Goal: Communication & Community: Answer question/provide support

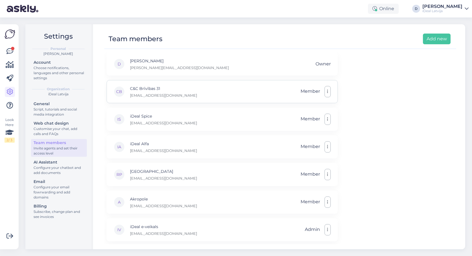
click at [152, 93] on p "[EMAIL_ADDRESS][DOMAIN_NAME]" at bounding box center [163, 95] width 67 height 5
click at [116, 91] on div "CB" at bounding box center [119, 91] width 11 height 11
click at [329, 91] on button "button" at bounding box center [328, 91] width 6 height 11
click at [355, 90] on div "D Dana [EMAIL_ADDRESS][DOMAIN_NAME] Owner CB C&C Brīvības 31 [EMAIL_ADDRESS][DO…" at bounding box center [280, 148] width 352 height 192
click at [229, 60] on div "D Dana [EMAIL_ADDRESS][DOMAIN_NAME] Owner" at bounding box center [222, 63] width 231 height 23
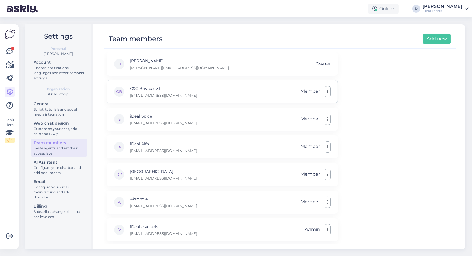
click at [187, 98] on div "CB C&C Brīvības 31 [EMAIL_ADDRESS][DOMAIN_NAME] Member Make admin Remove" at bounding box center [222, 91] width 231 height 23
click at [163, 95] on div "CB C&C Brīvības 31 [EMAIL_ADDRESS][DOMAIN_NAME] Member Make admin Remove" at bounding box center [222, 91] width 231 height 23
click at [151, 125] on div "IS iDeal Spice [EMAIL_ADDRESS][DOMAIN_NAME] Member" at bounding box center [222, 119] width 231 height 23
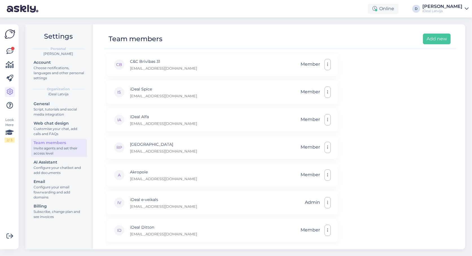
click at [197, 214] on div "D Dana [EMAIL_ADDRESS][DOMAIN_NAME] Owner CB C&C Brīvības 31 [EMAIL_ADDRESS][DO…" at bounding box center [222, 133] width 231 height 217
click at [200, 200] on div "IV iDeal e-veikals [EMAIL_ADDRESS][DOMAIN_NAME] Admin" at bounding box center [222, 202] width 231 height 23
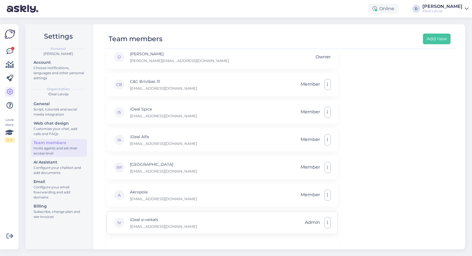
scroll to position [7, 0]
click at [53, 185] on div "Configure your email fowrwarding and add domains" at bounding box center [59, 192] width 51 height 15
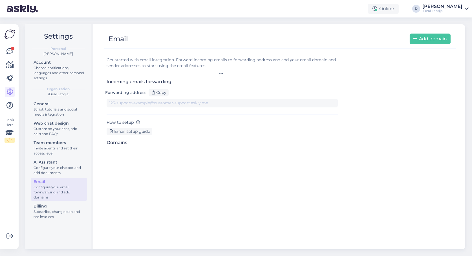
type input "[EMAIL_ADDRESS][DOMAIN_NAME][DOMAIN_NAME]"
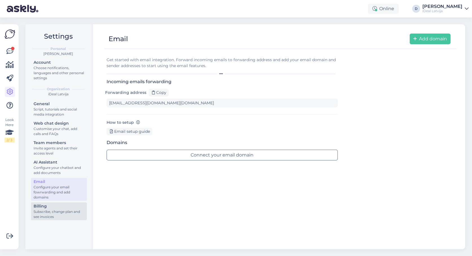
click at [55, 203] on div "Billing" at bounding box center [59, 206] width 51 height 6
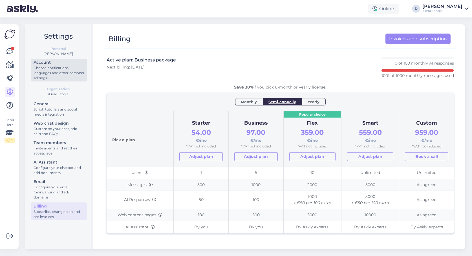
click at [65, 75] on div "Choose notifications, languages and other personal settings" at bounding box center [59, 72] width 51 height 15
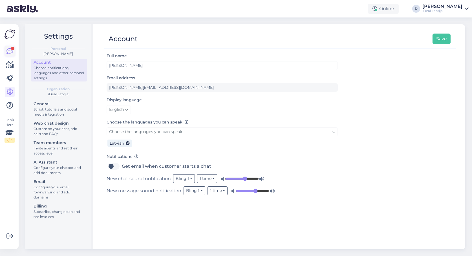
click at [10, 51] on icon at bounding box center [9, 51] width 7 height 7
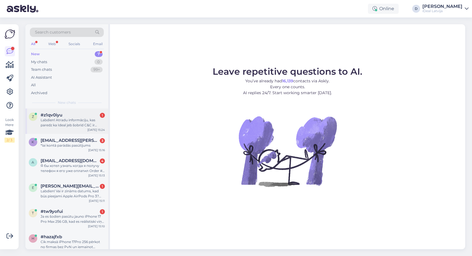
click at [59, 122] on div "Labdien! Atradu informāciju, kas paredz ka Ideal jeb šobrīd C&C ir paejamas stu…" at bounding box center [73, 123] width 64 height 10
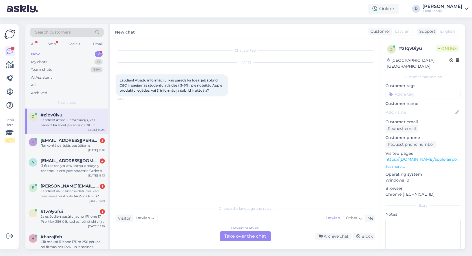
click at [171, 223] on div "Choose the language and reply Visitor Latvian Me Latvian Other Latvian to Latvi…" at bounding box center [246, 222] width 260 height 39
click at [235, 236] on div "Latvian to Latvian Take over the chat" at bounding box center [245, 236] width 51 height 10
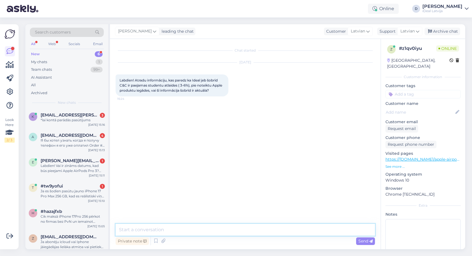
click at [192, 233] on textarea at bounding box center [246, 230] width 260 height 12
type textarea "Labdien! Jā, kampaņa vēl darbojas."
paste textarea "[URL][DOMAIN_NAME]"
type textarea "[URL][DOMAIN_NAME]"
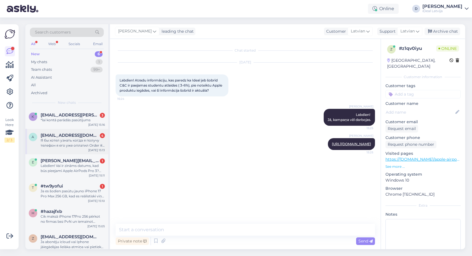
click at [81, 142] on div "Я бы хотел узнать когда я получу телефон я его уже оплатил Order # 2000082660" at bounding box center [73, 143] width 64 height 10
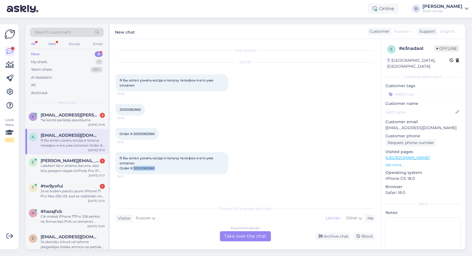
drag, startPoint x: 133, startPoint y: 166, endPoint x: 168, endPoint y: 166, distance: 34.7
click at [168, 166] on div "Я бы хотел узнать когда я получу телефон я его уже оплатил Order # 2000082660 1…" at bounding box center [172, 163] width 113 height 22
copy span "2000082660"
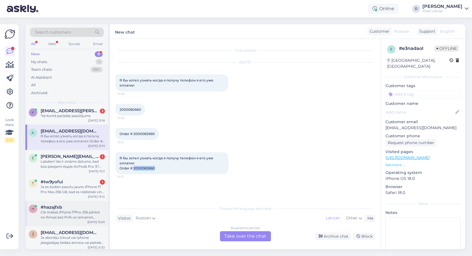
scroll to position [3, 0]
click at [74, 238] on div "Ja abonēju icloud vai Iphone jàiegàdàjas lielàka atmiņa vai pietiek ar mazàko. …" at bounding box center [73, 241] width 64 height 10
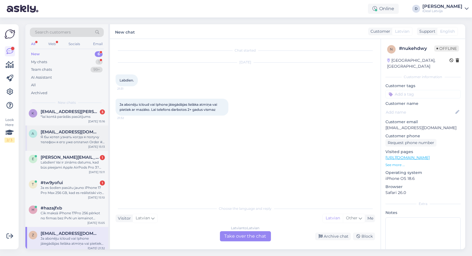
click at [70, 141] on div "Я бы хотел узнать когда я получу телефон я его уже оплатил Order # 2000082660" at bounding box center [73, 140] width 64 height 10
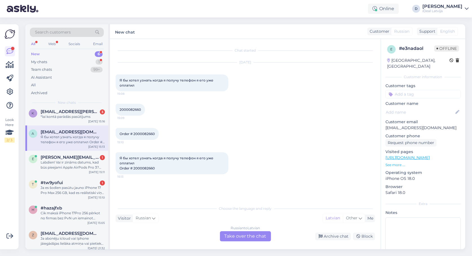
click at [159, 226] on div "Choose the language and reply Visitor Russian Me Latvian Other Russian to [GEOG…" at bounding box center [246, 222] width 260 height 39
click at [238, 235] on div "Russian to Latvian Take over the chat" at bounding box center [245, 236] width 51 height 10
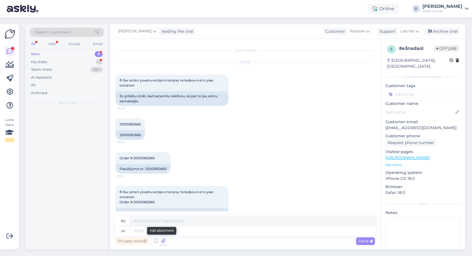
scroll to position [0, 0]
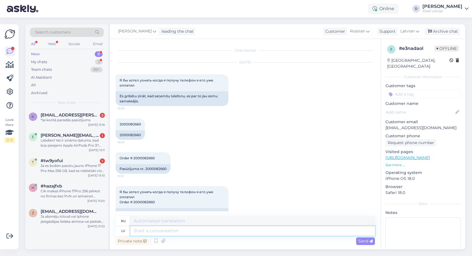
click at [192, 232] on textarea at bounding box center [252, 231] width 245 height 10
paste textarea "Labdien! Paldies par Jūsu pasūtījumu iPhone 17 Pro Max. Ierīču pieejamība šobrī…"
type textarea "Labdien! Paldies par Jūsu pasūtījumu iPhone 17 Pro Max. Ierīču pieejamība šobrī…"
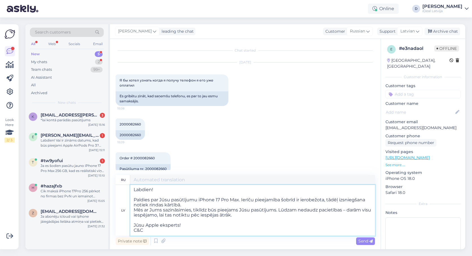
scroll to position [1, 0]
type textarea "Здравствуйте! Благодарим вас за заказ iPhone 17 Pro Max. В настоящее время коли…"
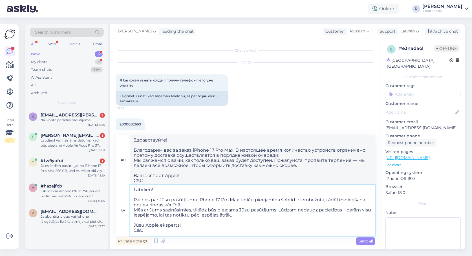
drag, startPoint x: 238, startPoint y: 199, endPoint x: 199, endPoint y: 199, distance: 39.8
click at [199, 199] on textarea "Labdien! Paldies par Jūsu pasūtījumu iPhone 17 Pro Max. Ierīču pieejamība šobrī…" at bounding box center [252, 210] width 245 height 51
paste textarea "iPhone 17 Pro Max 256GB Deep Blue"
type textarea "Labdien! Paldies par Jūsu pasūtījumu iPhone 17 Pro Max 256GB Deep Blue. Ierīču …"
type textarea "Здравствуйте! Спасибо за ваш заказ iPhone 17 Pro Max 256 ГБ, цвет "Тёмно-синий"…"
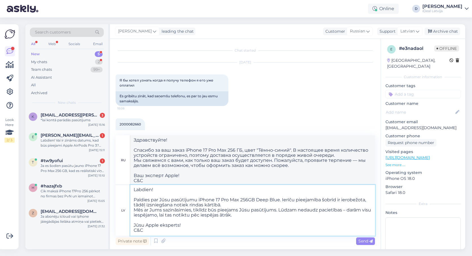
click at [207, 209] on textarea "Labdien! Paldies par Jūsu pasūtījumu iPhone 17 Pro Max 256GB Deep Blue. Ierīču …" at bounding box center [252, 210] width 245 height 51
click at [250, 228] on textarea "Labdien! Paldies par Jūsu pasūtījumu iPhone 17 Pro Max 256GB Deep Blue. Ierīču …" at bounding box center [252, 210] width 245 height 51
type textarea "Labdien! Paldies par Jūsu pasūtījumu iPhone 17 Pro Max 256GB Deep Blue. Ierīču …"
click at [366, 240] on span "Send" at bounding box center [366, 241] width 14 height 5
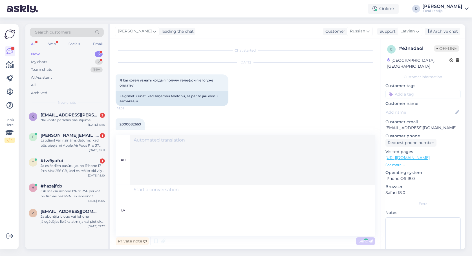
scroll to position [159, 0]
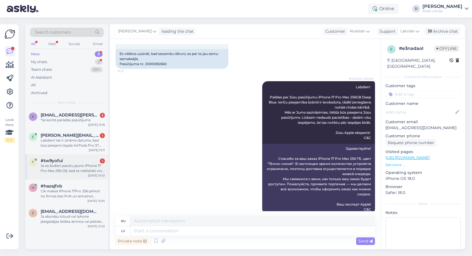
click at [76, 170] on div "Ja es šodien pasūtu jauno iPhone 17 Pro Max 256 GB, kad es reālistiski viņu var…" at bounding box center [73, 168] width 64 height 10
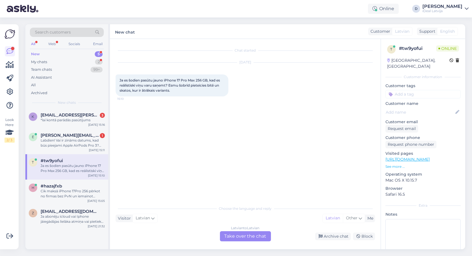
click at [234, 237] on div "Latvian to Latvian Take over the chat" at bounding box center [245, 236] width 51 height 10
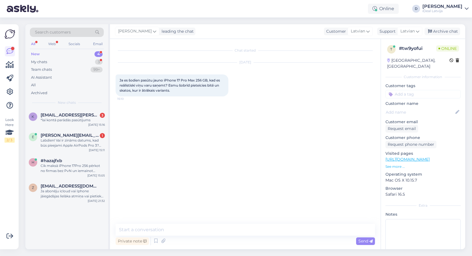
click at [148, 236] on div "Private note Send" at bounding box center [246, 241] width 260 height 11
click at [149, 234] on textarea at bounding box center [246, 230] width 260 height 12
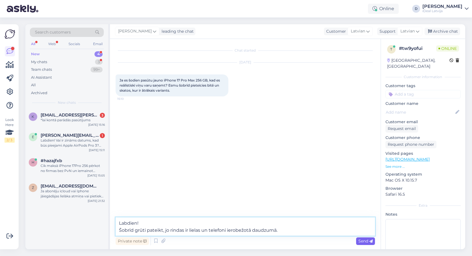
type textarea "Labdien! Šobrīd grūti pateikt, jo rindas ir lielas un telefoni ierobežotā daudz…"
click at [362, 241] on span "Send" at bounding box center [366, 241] width 14 height 5
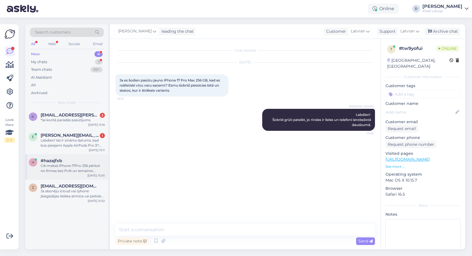
click at [77, 159] on div "#hazajfxb" at bounding box center [73, 160] width 64 height 5
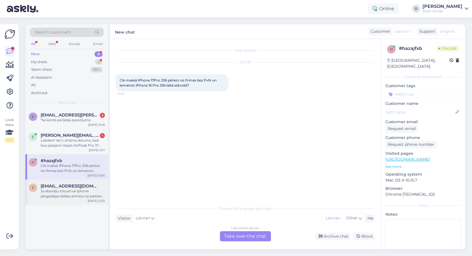
click at [86, 190] on div "Ja abonēju icloud vai Iphone jàiegàdàjas lielàka atmiņa vai pietiek ar mazàko. …" at bounding box center [73, 194] width 64 height 10
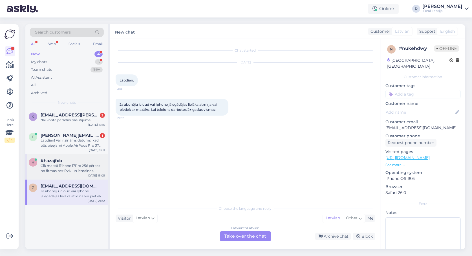
click at [82, 158] on div "#hazajfxb" at bounding box center [73, 160] width 64 height 5
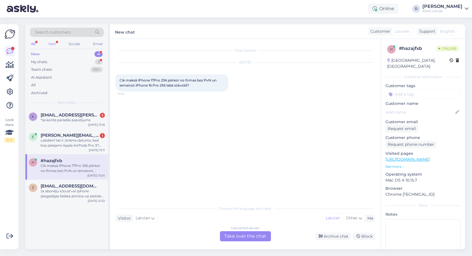
click at [51, 44] on div "Web" at bounding box center [52, 43] width 10 height 7
click at [34, 43] on div "All" at bounding box center [33, 43] width 6 height 7
click at [75, 118] on div "*lai kontā parādās pasūtījums" at bounding box center [73, 120] width 64 height 5
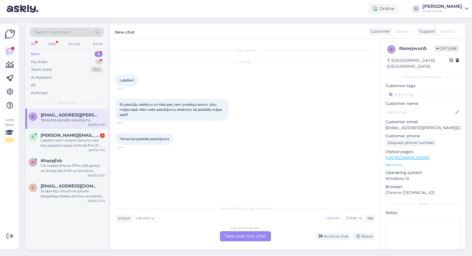
click at [240, 238] on div "Latvian to Latvian Take over the chat" at bounding box center [245, 236] width 51 height 10
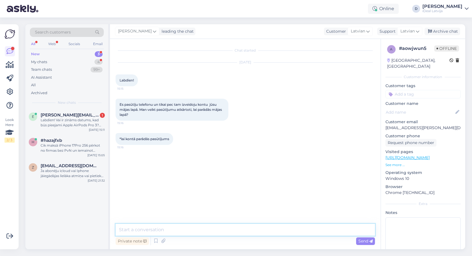
click at [153, 225] on textarea at bounding box center [246, 230] width 260 height 12
type textarea "Labdien! Vai izveidojāt kontu uzreiz pēc pirkuma?"
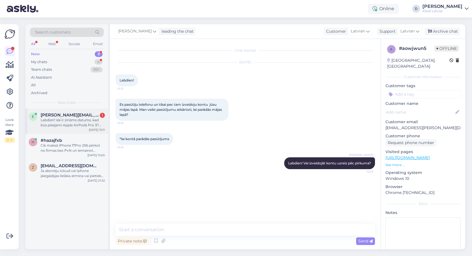
click at [62, 125] on div "Labdien! Vai ir zināms datums, kad būs pieejami Apple AirPods Pro 3? Paldies un…" at bounding box center [73, 123] width 64 height 10
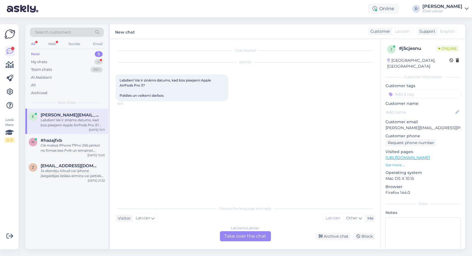
click at [231, 235] on div "Latvian to Latvian Take over the chat" at bounding box center [245, 236] width 51 height 10
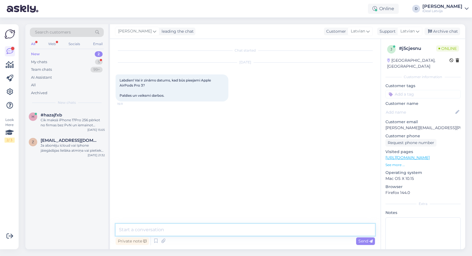
click at [173, 230] on textarea at bounding box center [246, 230] width 260 height 12
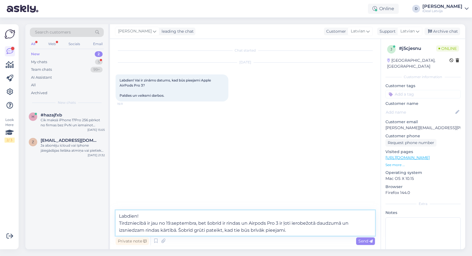
type textarea "Labdien! Tirdzniecībā ir jau no 19.septembra, bet šobrīd ir rindas un Airpods P…"
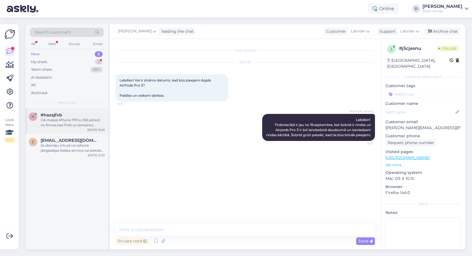
click at [59, 121] on div "Cik maksā iPhone 17Pro 256 pērkot no firmas bez PvN un iemainot iPhone 16 Pro 2…" at bounding box center [73, 123] width 64 height 10
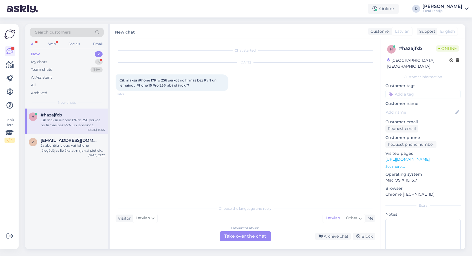
click at [246, 236] on div "Latvian to Latvian Take over the chat" at bounding box center [245, 236] width 51 height 10
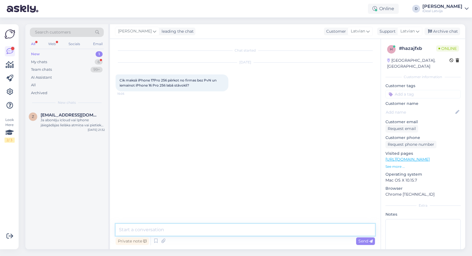
click at [185, 231] on textarea at bounding box center [246, 230] width 260 height 12
type textarea "l"
type textarea "Labdien!"
type textarea "I"
drag, startPoint x: 200, startPoint y: 228, endPoint x: 225, endPoint y: 228, distance: 24.3
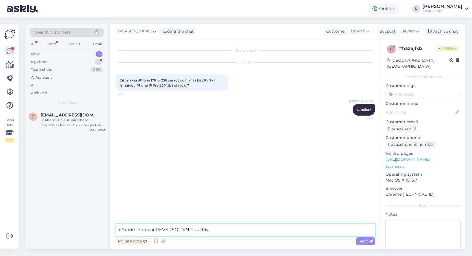
click at [225, 228] on textarea "iPhone 17 pro ar REVERSO PVN būs 1116," at bounding box center [246, 230] width 260 height 12
paste textarea "4.88"
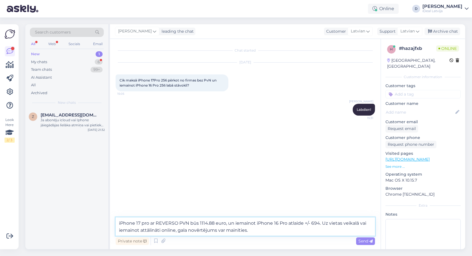
type textarea "iPhone 17 pro ar REVERSO PVN būs 1114.88 euro, un iemainot iPhone 16 Pro atlaid…"
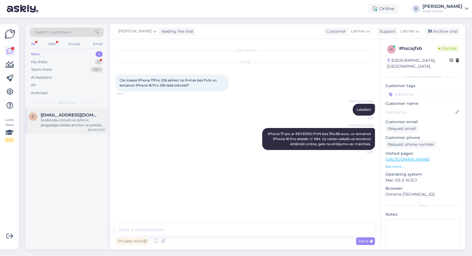
click at [53, 118] on div "Ja abonēju icloud vai Iphone jàiegàdàjas lielàka atmiņa vai pietiek ar mazàko. …" at bounding box center [73, 123] width 64 height 10
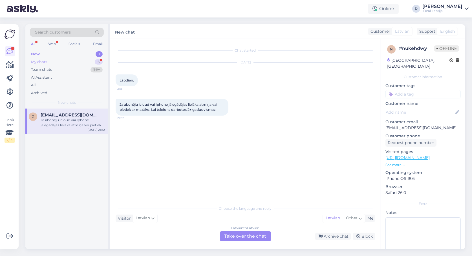
click at [68, 58] on div "My chats 6" at bounding box center [67, 62] width 74 height 8
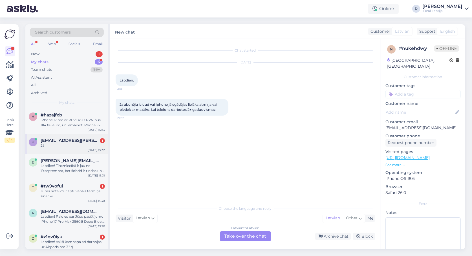
click at [78, 151] on div "k [EMAIL_ADDRESS][PERSON_NAME][DOMAIN_NAME] 1 Jā [DATE] 15:32" at bounding box center [66, 144] width 83 height 20
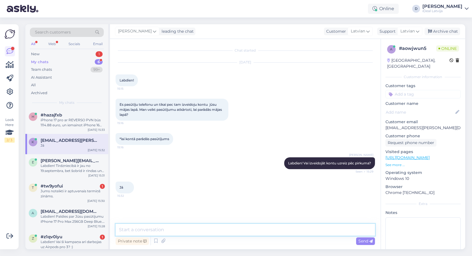
click at [205, 234] on textarea at bounding box center [246, 230] width 260 height 12
type textarea "Tad vajadzētu būt, ka parādas. Nav?"
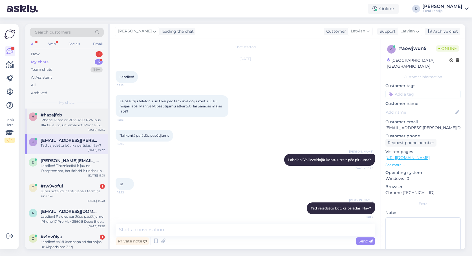
click at [69, 118] on div "iPhone 17 pro ar REVERSO PVN būs 1114.88 euro, un iemainot iPhone 16 Pro atlaid…" at bounding box center [73, 123] width 64 height 10
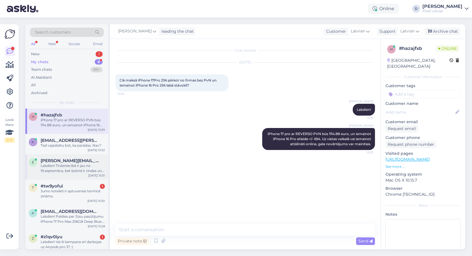
click at [59, 167] on div "Labdien! Tirdzniecībā ir jau no 19.septembra, bet šobrīd ir rindas un Airpods P…" at bounding box center [73, 168] width 64 height 10
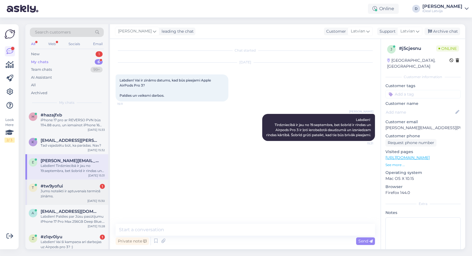
click at [69, 194] on div "Jums noteikti ir aptuvenais termiņš zināms." at bounding box center [73, 194] width 64 height 10
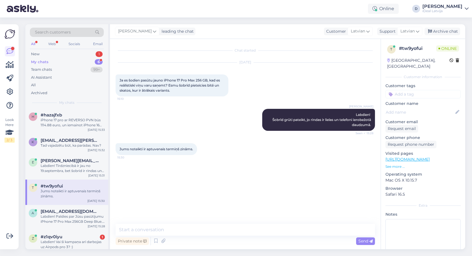
click at [168, 236] on div "Private note Send" at bounding box center [246, 241] width 260 height 11
click at [168, 232] on textarea at bounding box center [246, 230] width 260 height 12
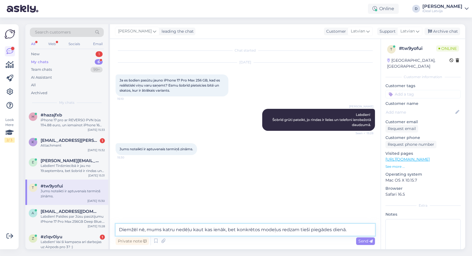
type textarea "Diemžēl nē, mums katru nedēļu kaut kas ienāk, bet konkrētos modeļus redzam tieš…"
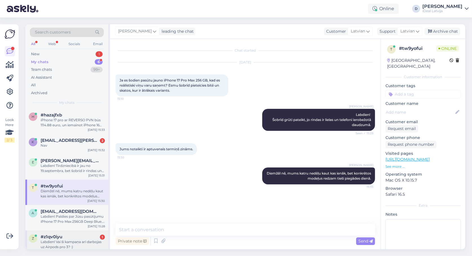
click at [69, 231] on div "z #z1qv0iyu 1 Labdien! Vai šī kampaņa arī darbojas uz Airpods pro 3? :) [DATE] …" at bounding box center [66, 243] width 83 height 25
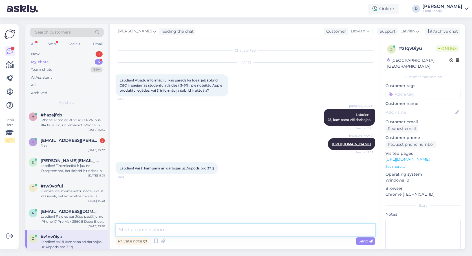
click at [184, 229] on textarea at bounding box center [246, 230] width 260 height 12
type textarea "attiecas"
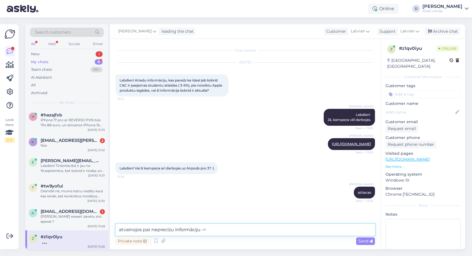
paste textarea "- 10% atlaide aksesuāriem tiek piemērota tādiem produktiem kā lādētāji, kabeļi,…"
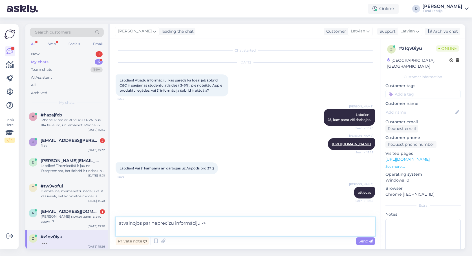
type textarea "atvainojos par neprecīzu informāciju -> - 10% atlaide aksesuāriem tiek piemērot…"
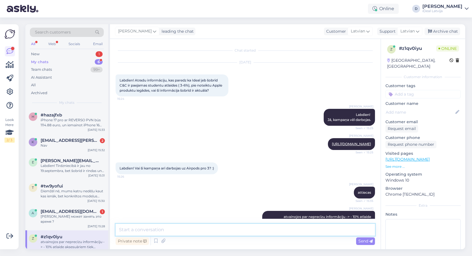
scroll to position [23, 0]
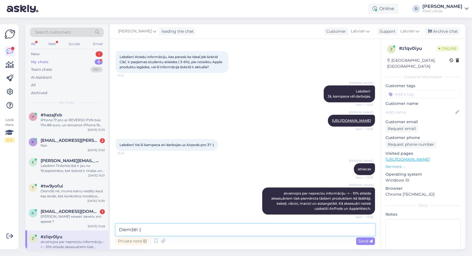
type textarea "Diemžēl :("
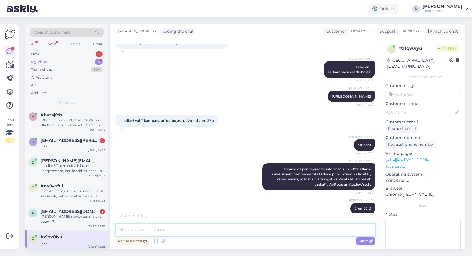
scroll to position [77, 0]
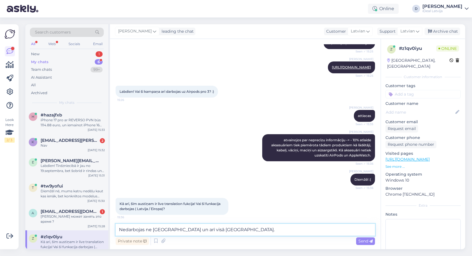
click at [119, 230] on textarea "Nedarbojas ne [GEOGRAPHIC_DATA] un arī visā [GEOGRAPHIC_DATA]." at bounding box center [246, 230] width 260 height 12
click at [243, 229] on textarea "Vēl nedarbojas ne [GEOGRAPHIC_DATA] un arī visā [GEOGRAPHIC_DATA]." at bounding box center [246, 230] width 260 height 12
type textarea "Vēl nedarbojas ne [GEOGRAPHIC_DATA] un arī visā [GEOGRAPHIC_DATA], dēl Eiropas …"
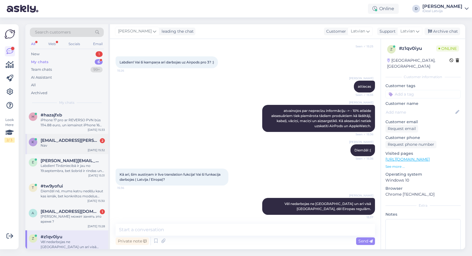
click at [52, 138] on span "[EMAIL_ADDRESS][PERSON_NAME][DOMAIN_NAME]" at bounding box center [70, 140] width 59 height 5
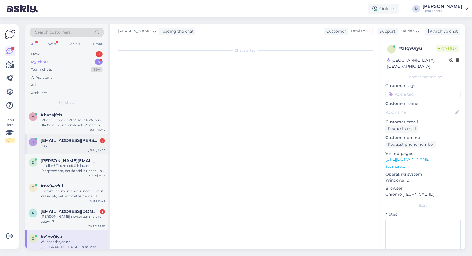
scroll to position [63, 0]
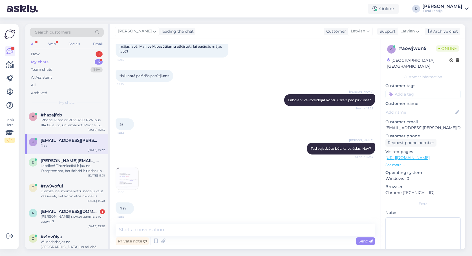
click at [129, 176] on img at bounding box center [127, 178] width 23 height 23
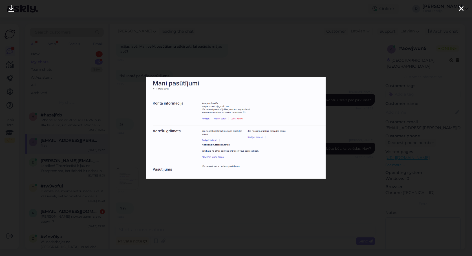
click at [190, 203] on div at bounding box center [236, 128] width 472 height 256
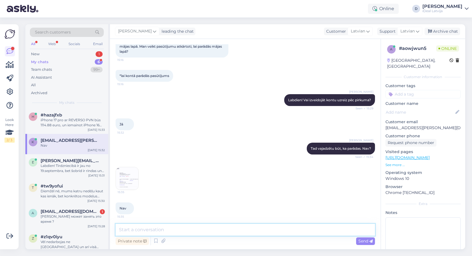
click at [185, 230] on textarea at bounding box center [246, 230] width 260 height 12
type textarea "t"
type textarea "j"
type textarea "žēl, kaut kas nogāja greizi. Varam iepriekšējo pasūtījumu atcelt un veiciet jau…"
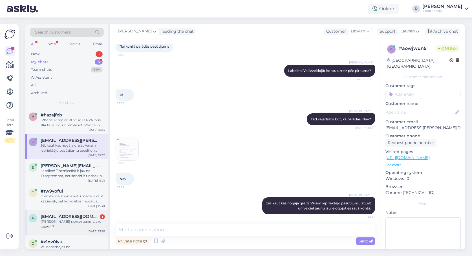
click at [82, 223] on div "a [EMAIL_ADDRESS][DOMAIN_NAME] 1 Сколько может занять это время ? [DATE] 15:28" at bounding box center [66, 222] width 83 height 25
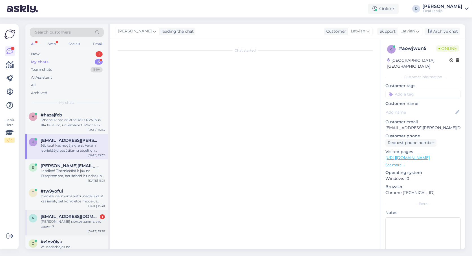
scroll to position [188, 0]
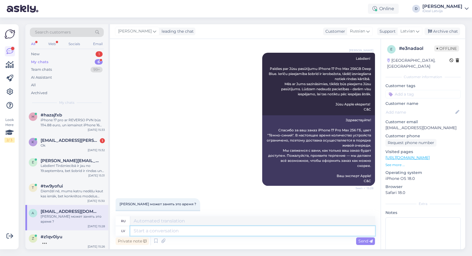
click at [203, 231] on textarea at bounding box center [252, 231] width 245 height 10
type textarea "Grūti pa"
type textarea "Трудный"
type textarea "Grūti pateikt, j"
type textarea "Трудно сказать,"
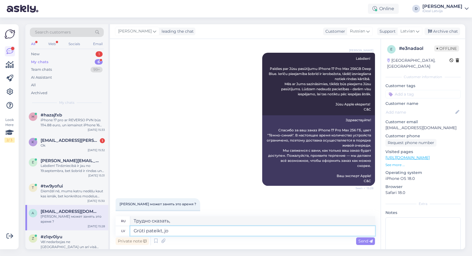
type textarea "Grūti pateikt, [PERSON_NAME]"
type textarea "Трудно сказать, потому что"
type textarea "Grūti pateikt, [DEMOGRAPHIC_DATA] katru ne"
type textarea "Трудно сказать, потому что каждый"
type textarea "Grūti pateikt, jo katru nedēļu m"
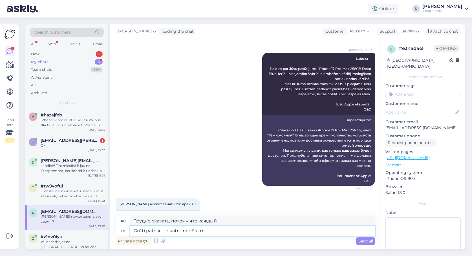
type textarea "Трудно сказать, потому что каждую неделю"
type textarea "Grūti pateikt, [DEMOGRAPHIC_DATA] katru nedēļu ie"
type textarea "Трудно сказать, потому что каждую неделю"
type textarea "Grūti pateikt, jo katru nedēļu ienāk"
type textarea "Трудно сказать, потому что каждую неделю приходит"
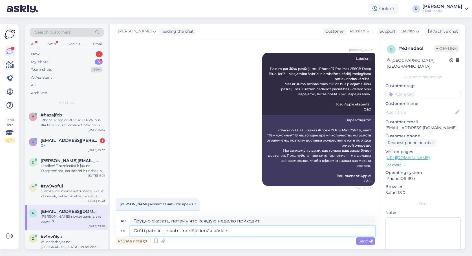
type textarea "Grūti pateikt, jo katru nedēļu ienāk kāda no"
type textarea "Трудно сказать, потому что каждую неделю кто-то приходит."
type textarea "Grūti pateikt, jo katru nedēļu ienāk kāda no"
type textarea "Трудно сказать, потому что каждую неделю приходит кто-то из них."
type textarea "Grūti pateikt, jo katru nedēļu ienāk kād"
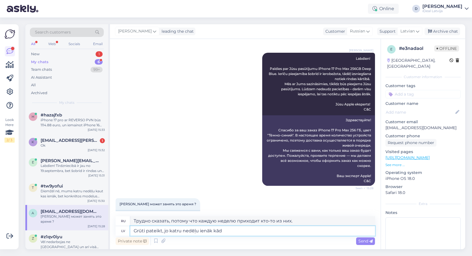
type textarea "Трудно сказать, потому что каждую неделю кто-то приходит."
type textarea "Grūti pateikt, jo katru nedēļu ienāk"
type textarea "Трудно сказать, потому что каждую неделю приходит"
type textarea "Grūti pateikt, [DEMOGRAPHIC_DATA] katru nedēļu ienāk piegādes, bet"
type textarea "Трудно сказать, потому что поставки происходят каждую неделю, но"
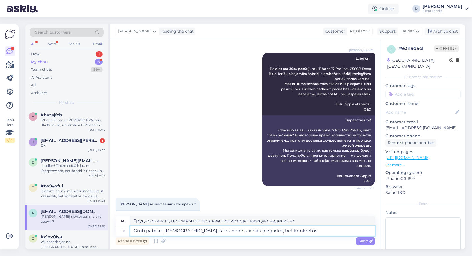
type textarea "Grūti pateikt, [DEMOGRAPHIC_DATA] katru nedēļu ienāk piegādes, bet konkrētos"
type textarea "Трудно сказать, потому что поставки происходят каждую неделю, но в некоторых сл…"
type textarea "Grūti pateikt, jo katru nedēļu ienāk piegādes, bet konkrētos modeļus"
type textarea "Трудно сказать, потому что поставки происходят каждую неделю, но конкретные мод…"
type textarea "Grūti pateikt, [DEMOGRAPHIC_DATA] katru nedēļu ienāk piegādes, bet konkrētos mo…"
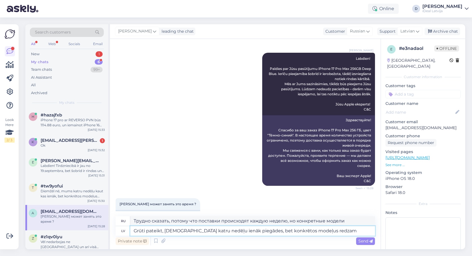
type textarea "Трудно сказать, потому что поставки происходят каждую неделю, но мы видим конкр…"
type textarea "Grūti pateikt, [DEMOGRAPHIC_DATA] katru nedēļu ienāk piegādes, bet konkrētos mo…"
type textarea "Трудно сказать, поскольку поставки осуществляются каждую неделю, но мы видим по…"
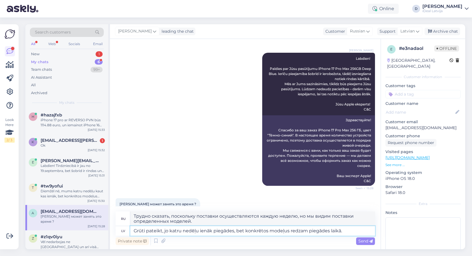
type textarea "Grūti pateikt, jo katru nedēļu ienāk piegādes, bet konkrētos modeļus redzam pie…"
type textarea "Трудно сказать, поскольку поставки осуществляются каждую неделю, но мы видим ко…"
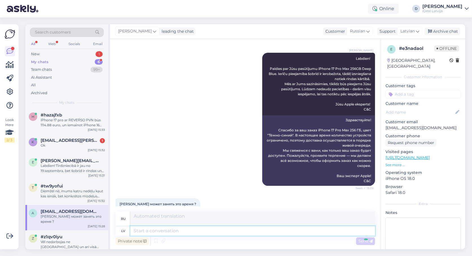
scroll to position [241, 0]
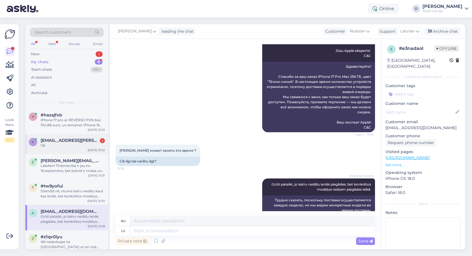
click at [65, 135] on div "k [EMAIL_ADDRESS][PERSON_NAME][DOMAIN_NAME] 1 Ok [DATE] 15:32" at bounding box center [66, 144] width 83 height 20
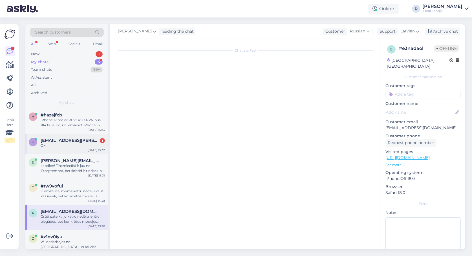
scroll to position [117, 0]
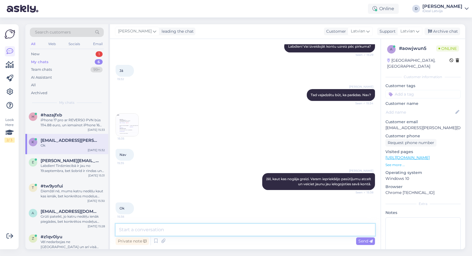
click at [194, 230] on textarea at bounding box center [246, 230] width 260 height 12
type textarea "Tad atceļu iepriekšējo pasūtījumu?"
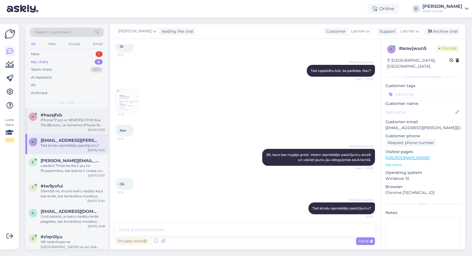
click at [68, 123] on div "iPhone 17 pro ar REVERSO PVN būs 1114.88 euro, un iemainot iPhone 16 Pro atlaid…" at bounding box center [73, 123] width 64 height 10
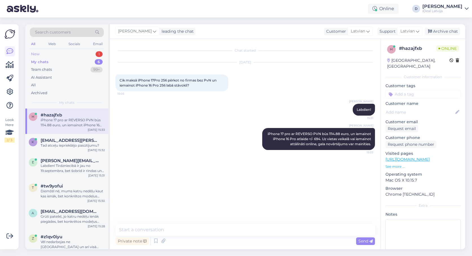
click at [45, 53] on div "New 1" at bounding box center [67, 54] width 74 height 8
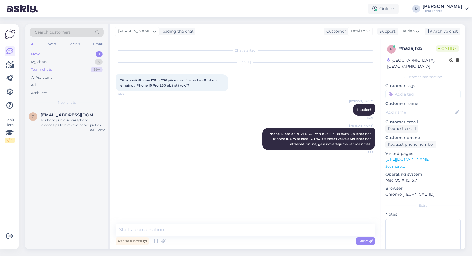
click at [50, 70] on div "Team chats" at bounding box center [41, 70] width 21 height 6
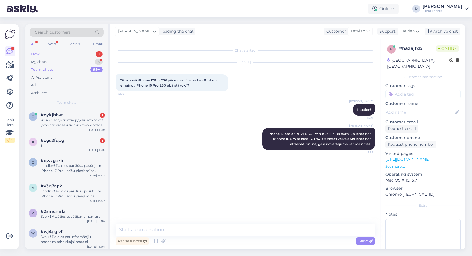
click at [48, 54] on div "New 1" at bounding box center [67, 54] width 74 height 8
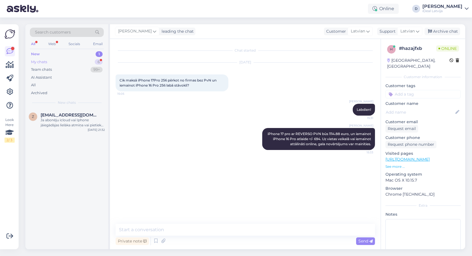
click at [50, 60] on div "My chats 6" at bounding box center [67, 62] width 74 height 8
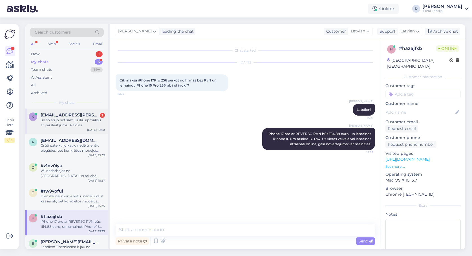
click at [61, 126] on div "un šo arī jo netīšam uzliku apmaksu ar parskaitijumu. Paldies" at bounding box center [73, 123] width 64 height 10
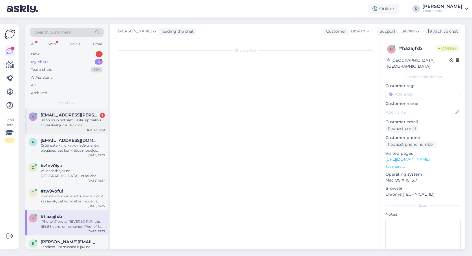
scroll to position [189, 0]
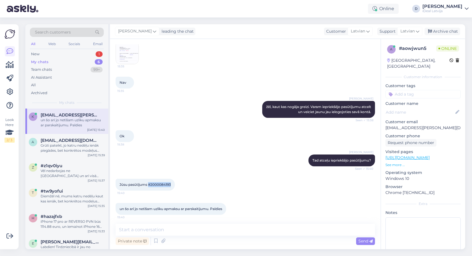
drag, startPoint x: 148, startPoint y: 183, endPoint x: 174, endPoint y: 183, distance: 25.4
click at [174, 183] on div "Jūsu pasūtījums #2000084193 15:40" at bounding box center [145, 185] width 59 height 12
click at [153, 183] on span "Jūsu pasūtījums #2000084193" at bounding box center [145, 185] width 51 height 4
drag, startPoint x: 152, startPoint y: 183, endPoint x: 179, endPoint y: 183, distance: 27.9
click at [175, 183] on div "Jūsu pasūtījums #2000084193 15:40" at bounding box center [145, 185] width 59 height 12
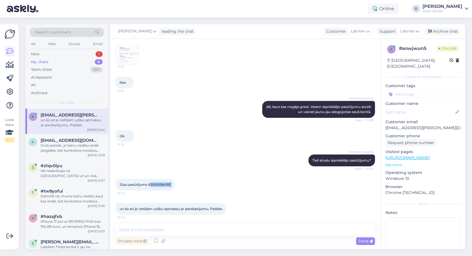
copy div "2000084193 15:40"
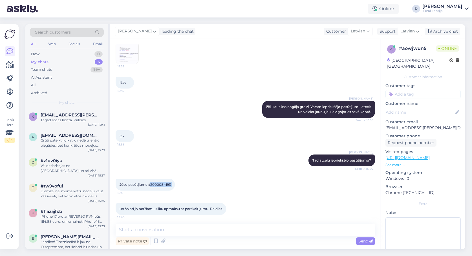
scroll to position [213, 0]
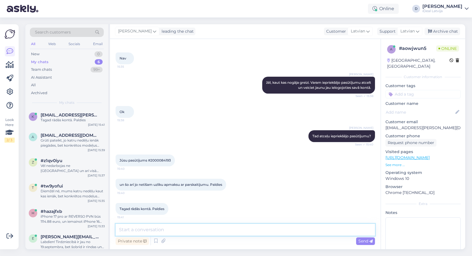
click at [184, 229] on textarea at bounding box center [246, 230] width 260 height 12
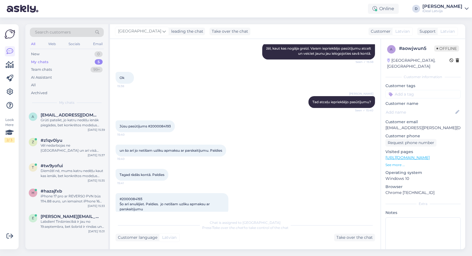
scroll to position [278, 0]
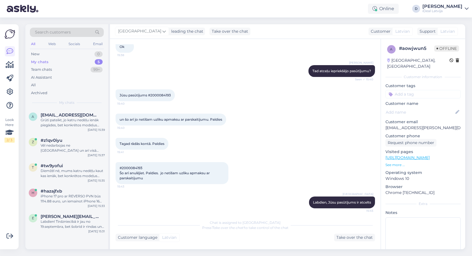
click at [223, 240] on div "Customer language Latvian Take over the chat" at bounding box center [246, 238] width 260 height 8
click at [62, 61] on div "My chats 5" at bounding box center [67, 62] width 74 height 8
click at [55, 49] on div "Search customers All Web Socials Email New 0 My chats 5 Team chats 99+ AI Assis…" at bounding box center [66, 66] width 83 height 84
click at [55, 52] on div "New 0" at bounding box center [67, 54] width 74 height 8
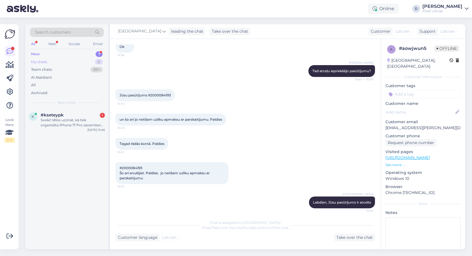
click at [54, 59] on div "My chats 5" at bounding box center [67, 62] width 74 height 8
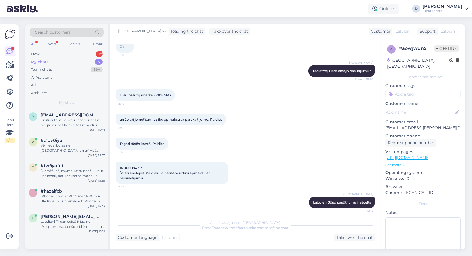
click at [39, 41] on div "All Web Socials Email" at bounding box center [67, 44] width 74 height 9
click at [464, 10] on link "Dana iDeal Latvija" at bounding box center [446, 8] width 46 height 9
click at [429, 48] on div "Log out" at bounding box center [434, 48] width 69 height 10
